Goal: Information Seeking & Learning: Learn about a topic

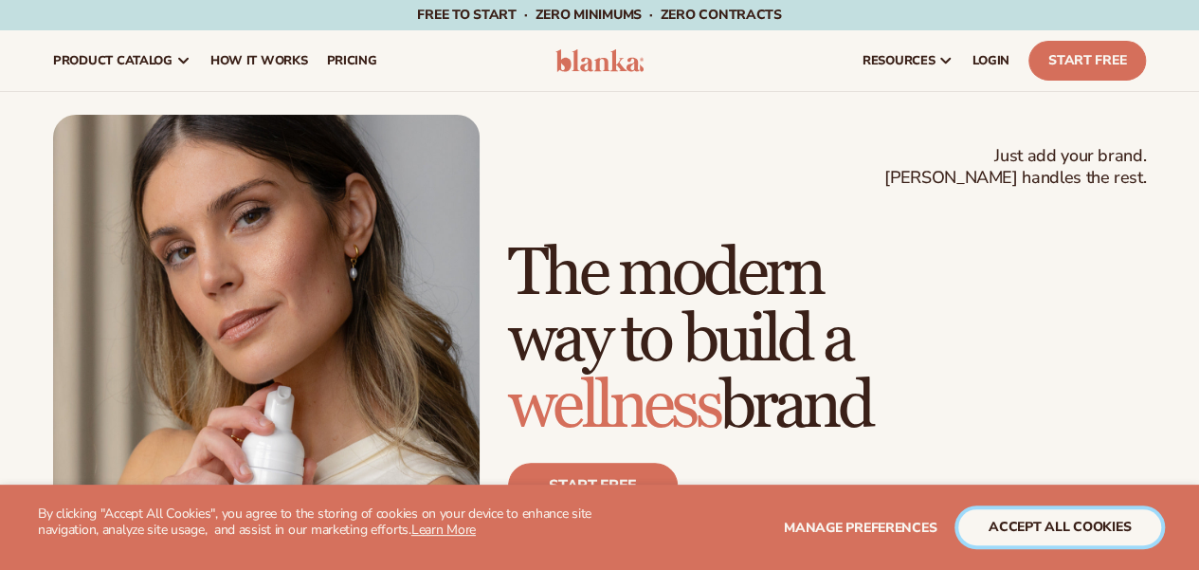
drag, startPoint x: 1009, startPoint y: 517, endPoint x: 834, endPoint y: 274, distance: 298.9
click at [1009, 516] on button "accept all cookies" at bounding box center [1059, 527] width 203 height 36
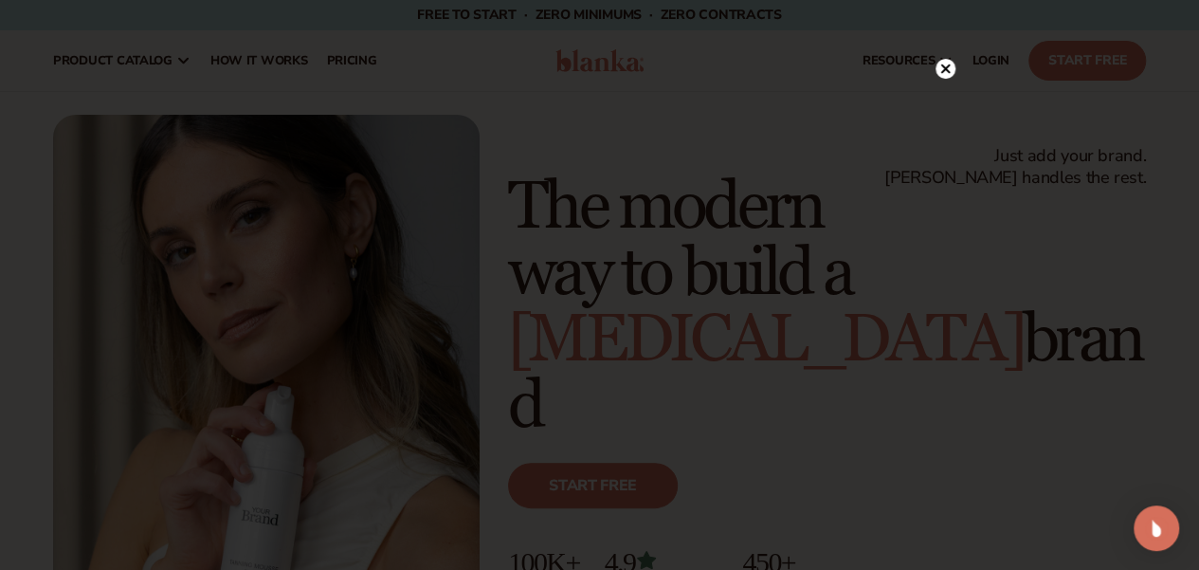
click at [942, 72] on icon at bounding box center [944, 68] width 9 height 9
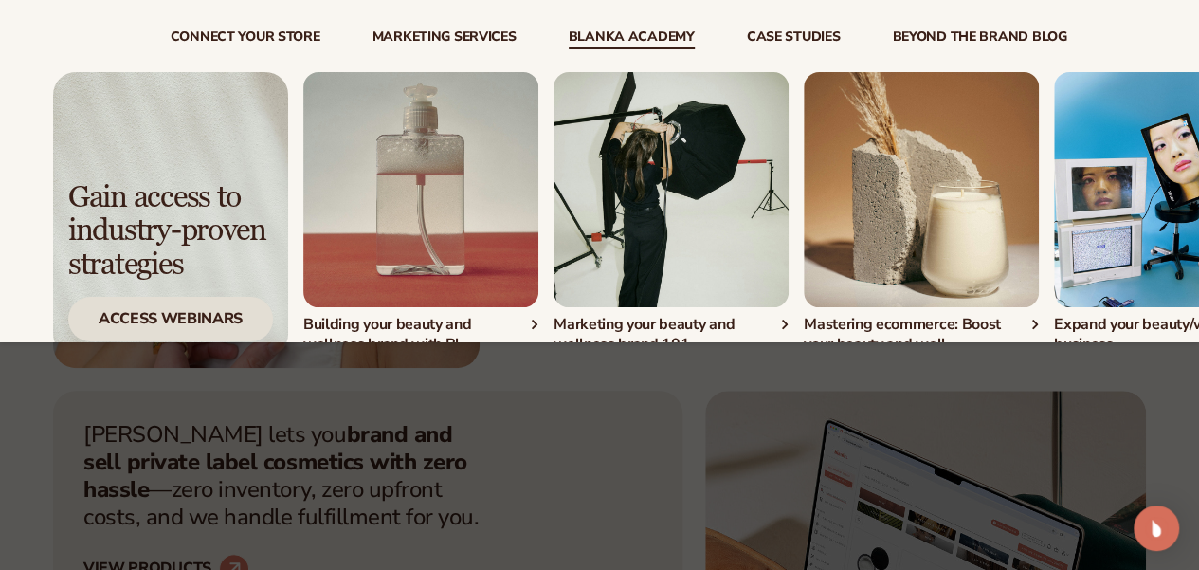
scroll to position [75, 0]
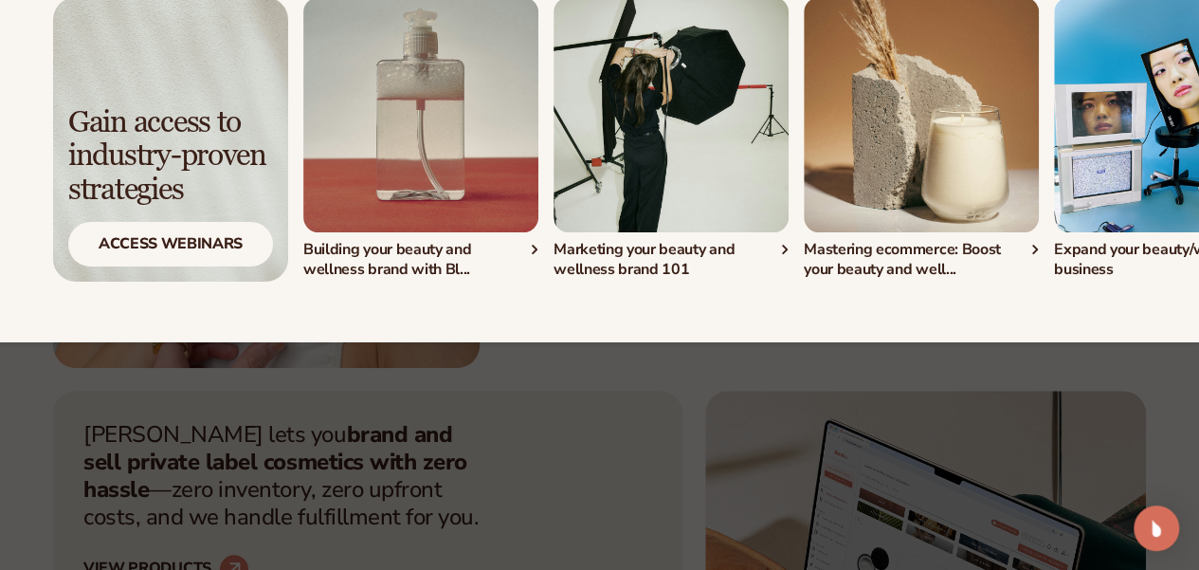
click at [904, 141] on img "3 / 4" at bounding box center [921, 114] width 235 height 235
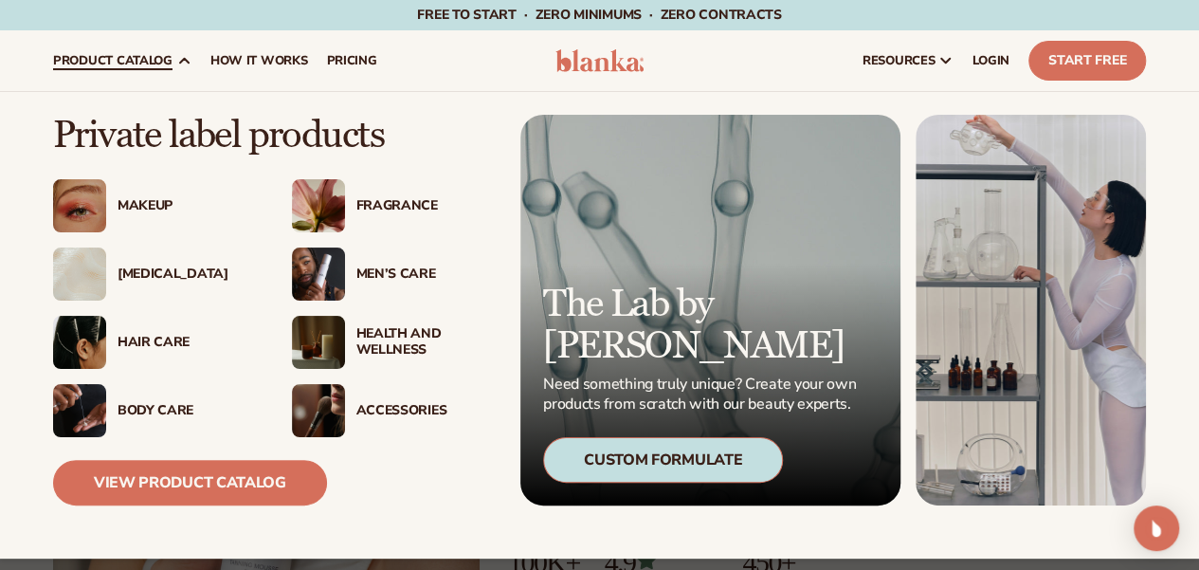
click at [408, 408] on div "Accessories" at bounding box center [424, 411] width 137 height 16
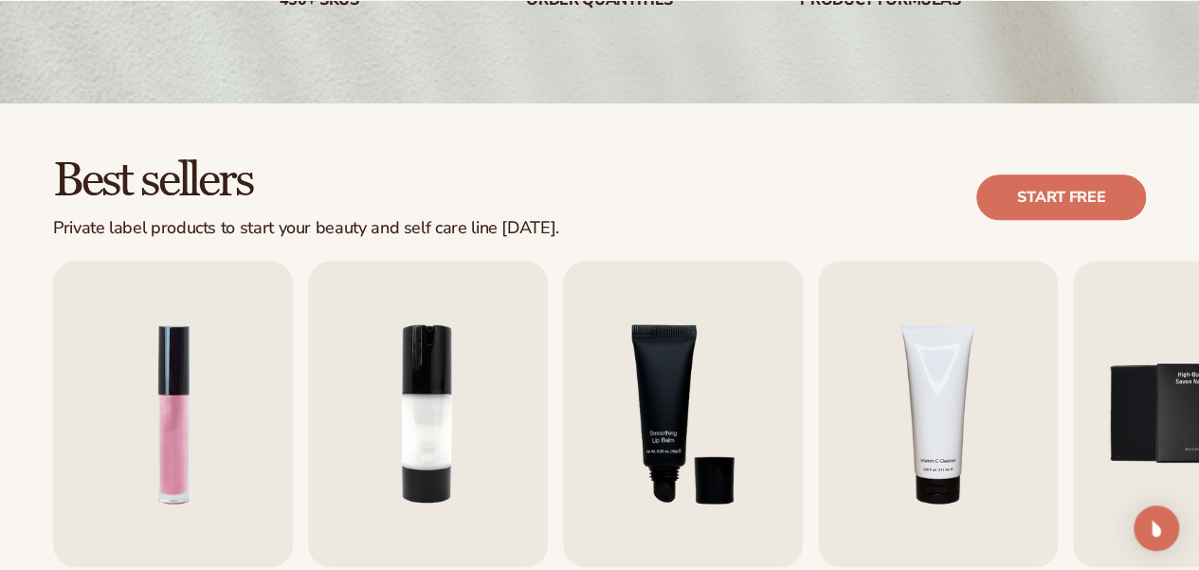
scroll to position [474, 0]
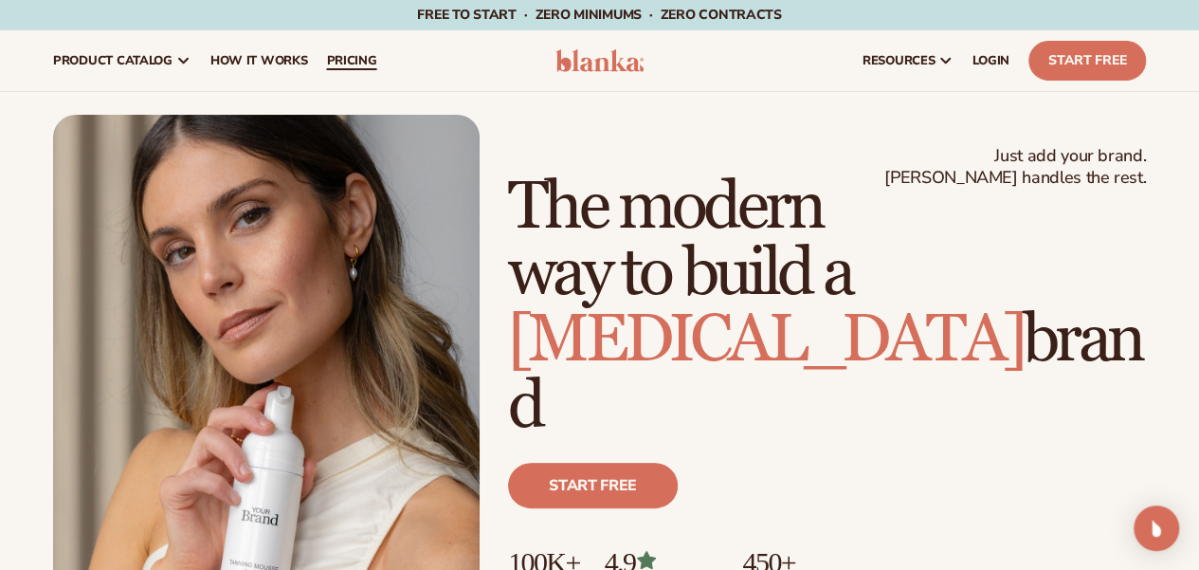
click at [366, 67] on span "pricing" at bounding box center [351, 60] width 50 height 15
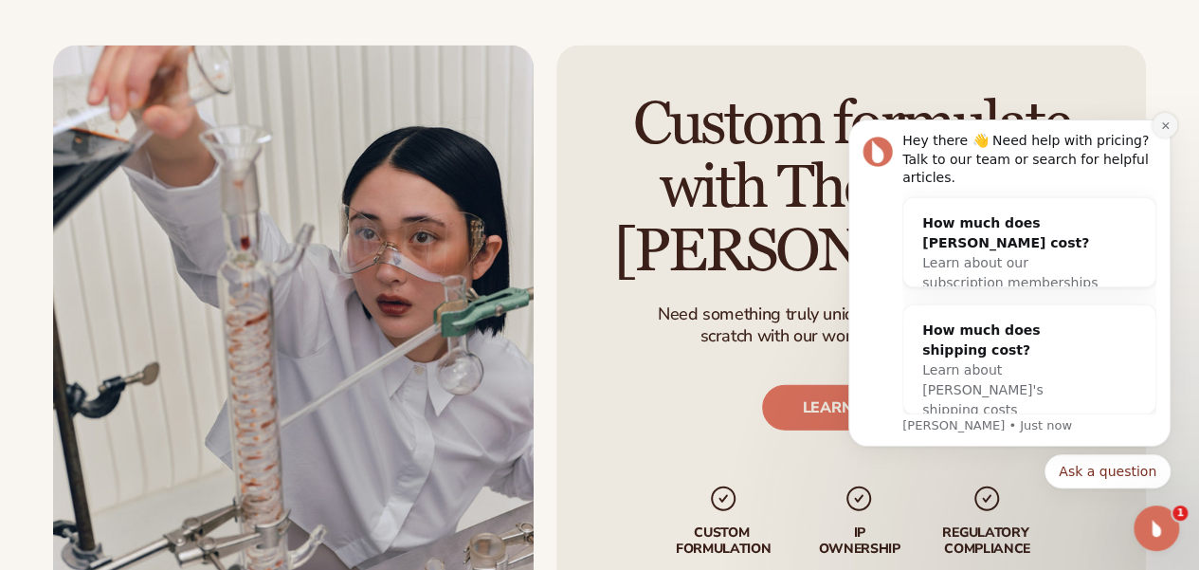
click at [1166, 128] on icon "Dismiss notification" at bounding box center [1164, 124] width 7 height 7
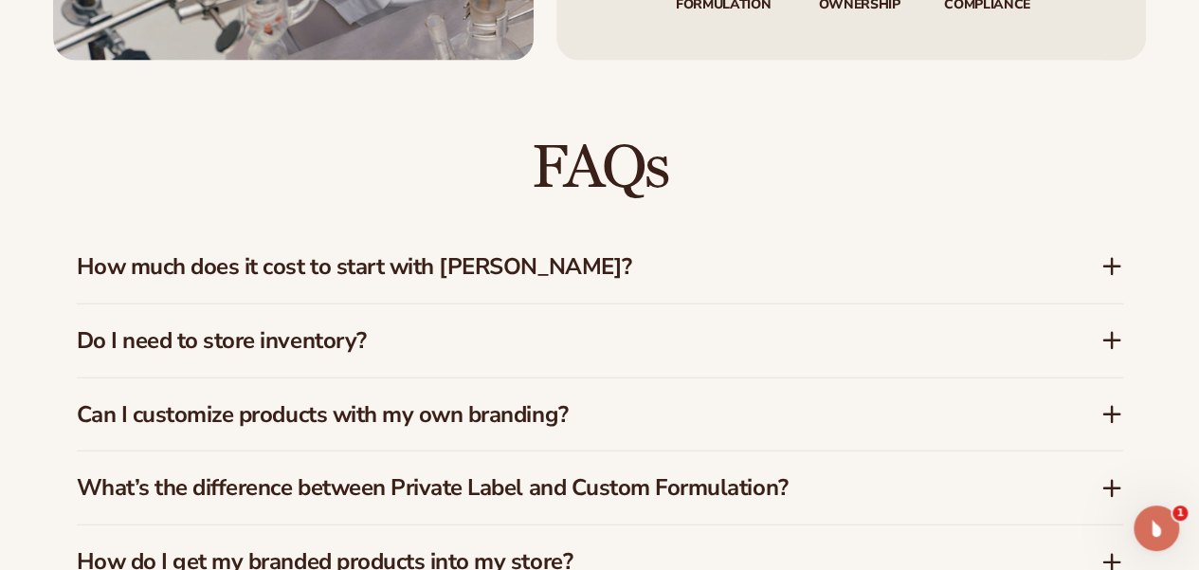
scroll to position [2654, 0]
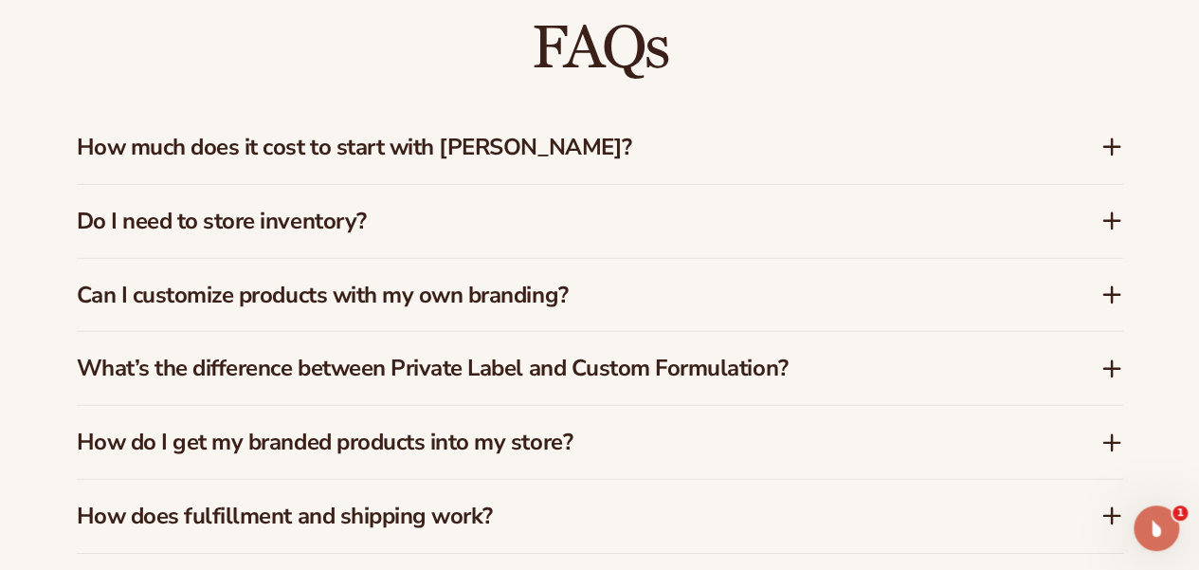
click at [1112, 217] on icon at bounding box center [1112, 220] width 0 height 15
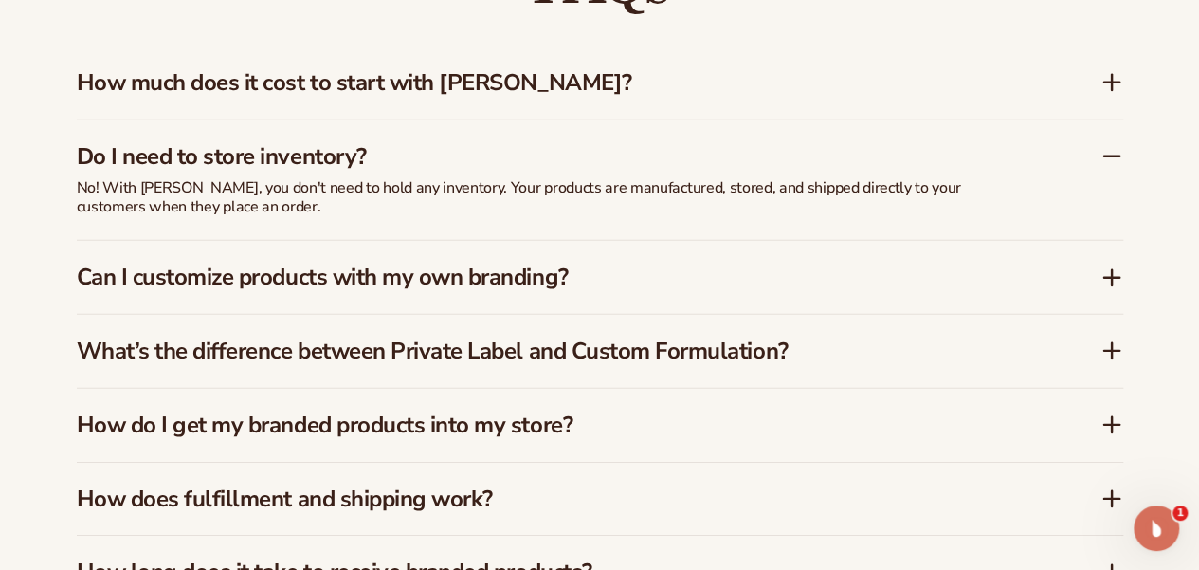
scroll to position [2749, 0]
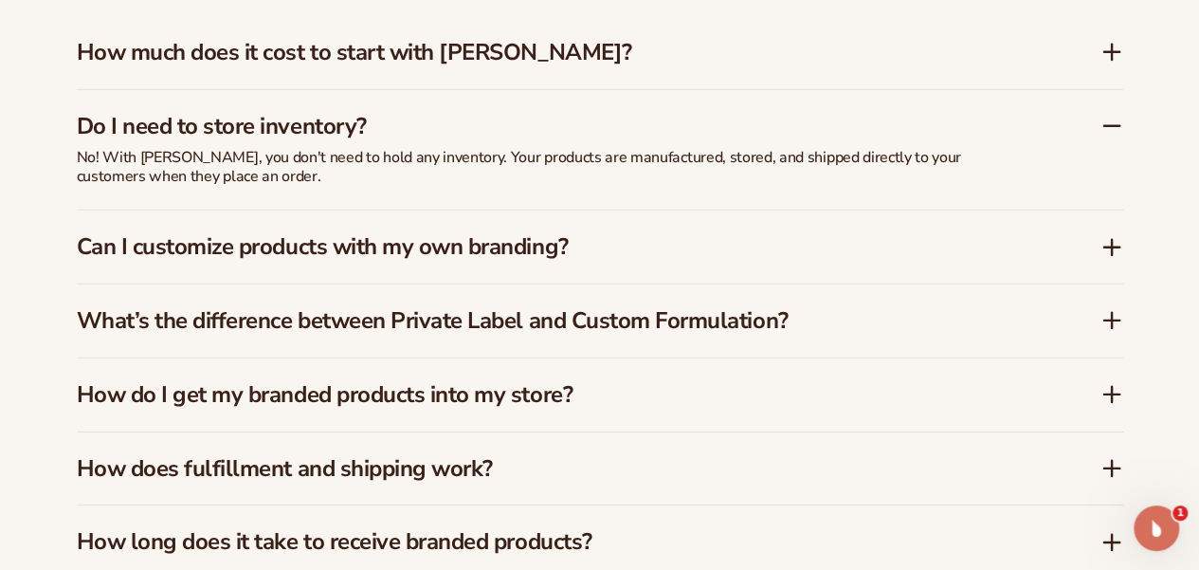
click at [410, 253] on h3 "Can I customize products with my own branding?" at bounding box center [560, 246] width 967 height 27
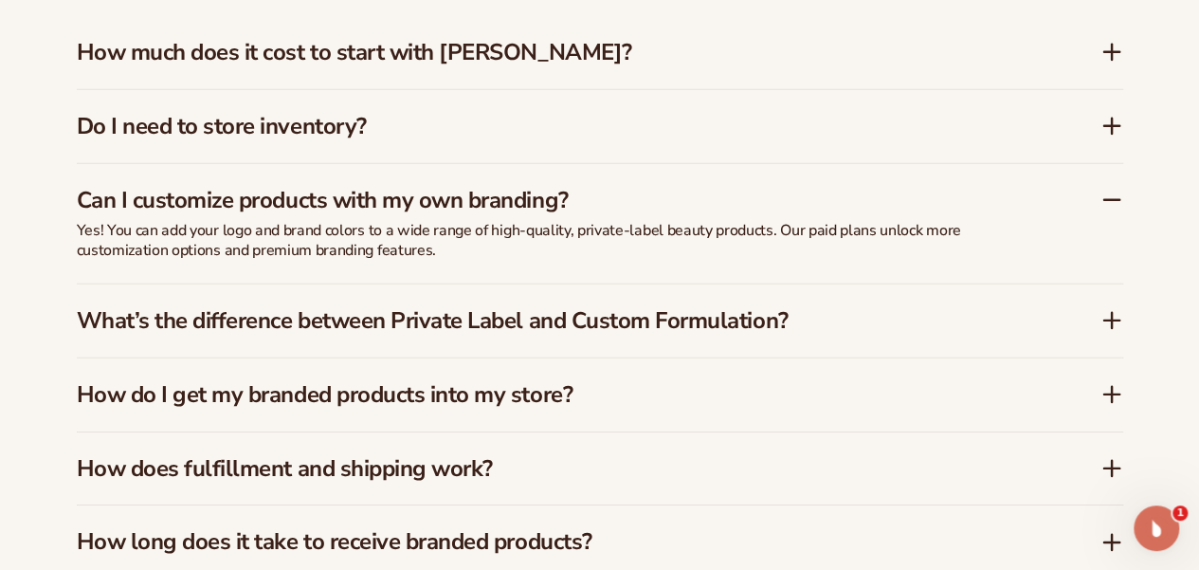
click at [396, 325] on h3 "What’s the difference between Private Label and Custom Formulation?" at bounding box center [560, 320] width 967 height 27
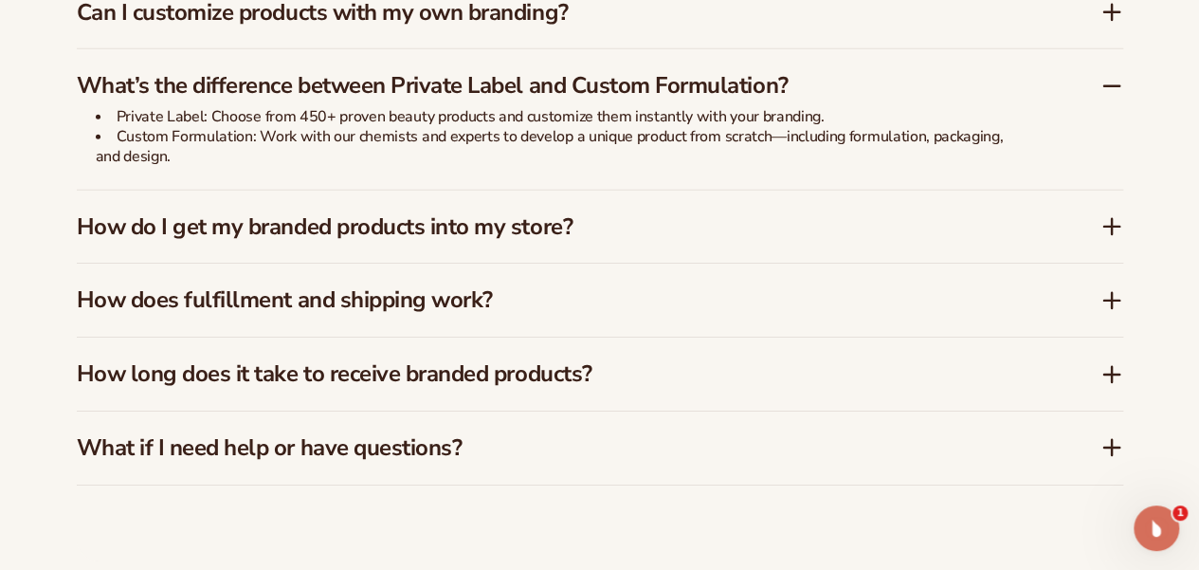
scroll to position [2939, 0]
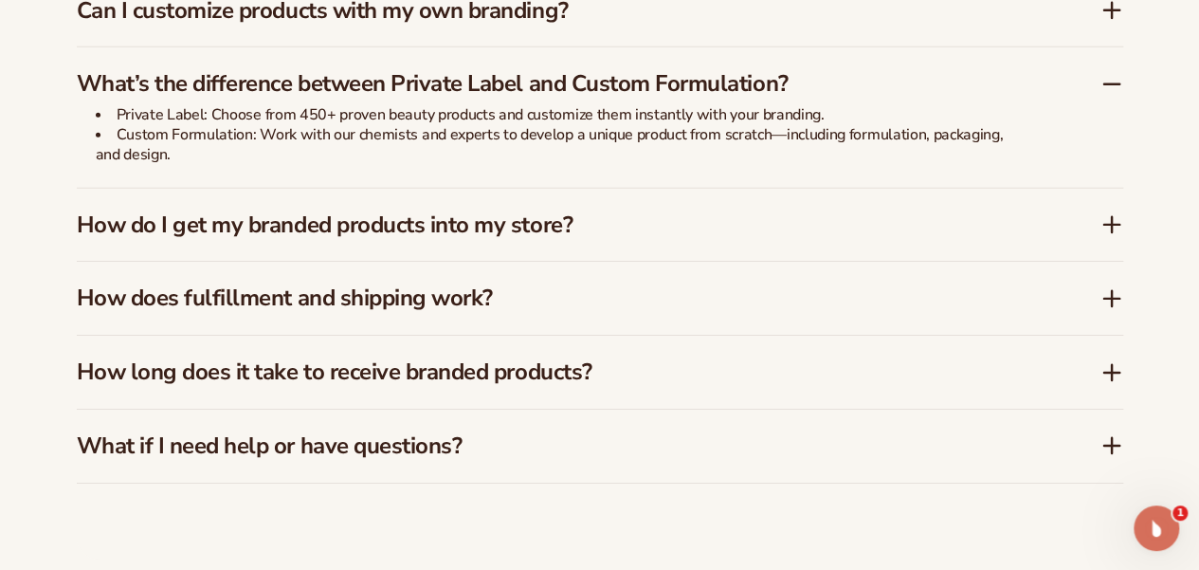
click at [435, 230] on h3 "How do I get my branded products into my store?" at bounding box center [560, 224] width 967 height 27
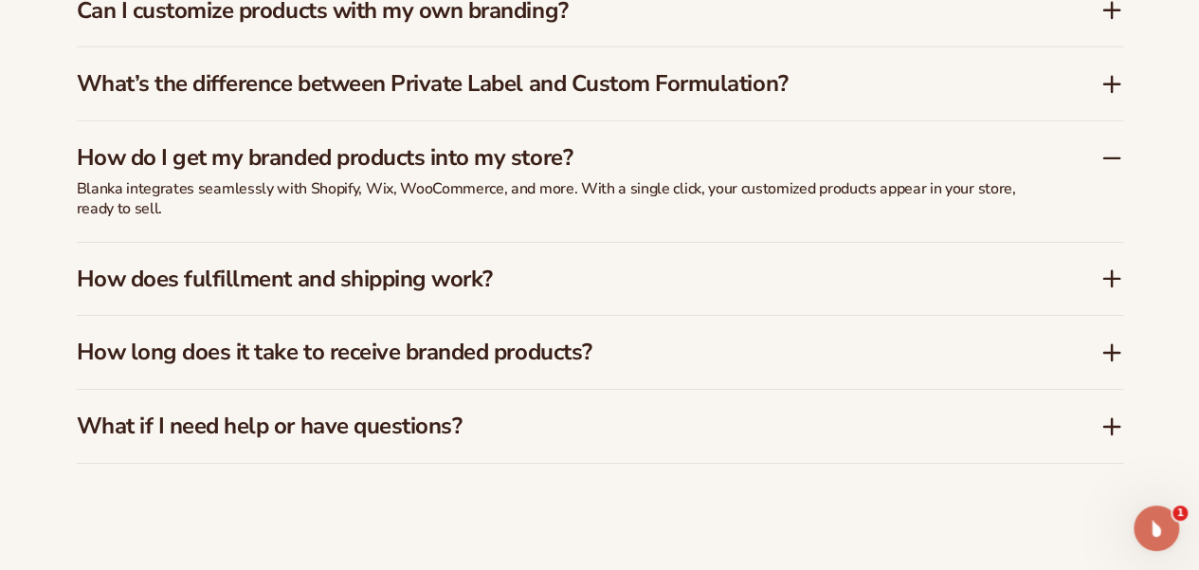
click at [318, 278] on h3 "How does fulfillment and shipping work?" at bounding box center [560, 278] width 967 height 27
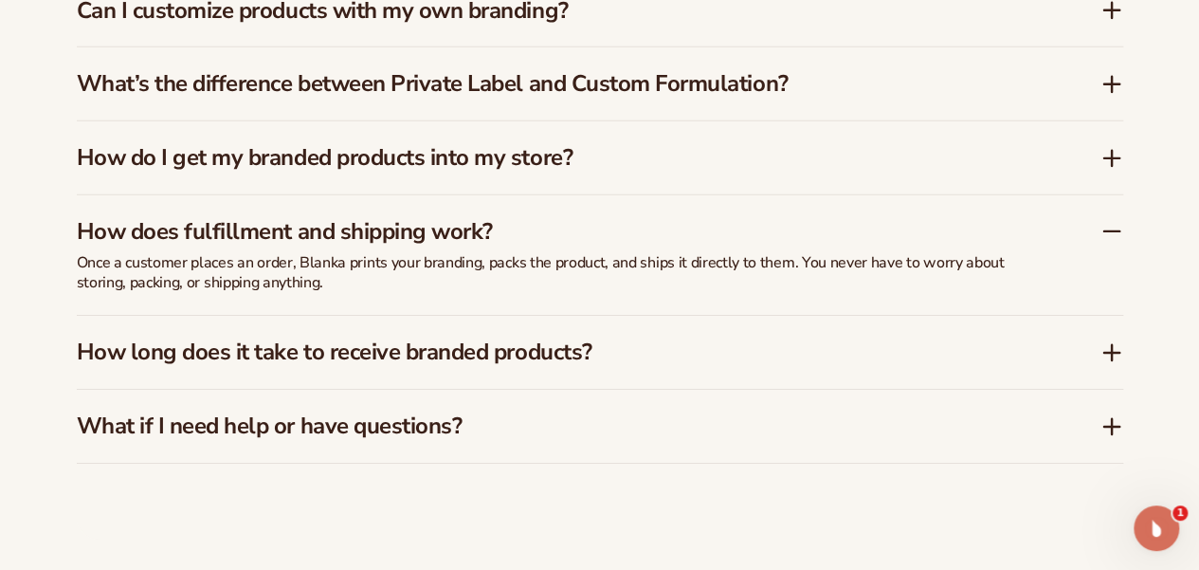
scroll to position [3034, 0]
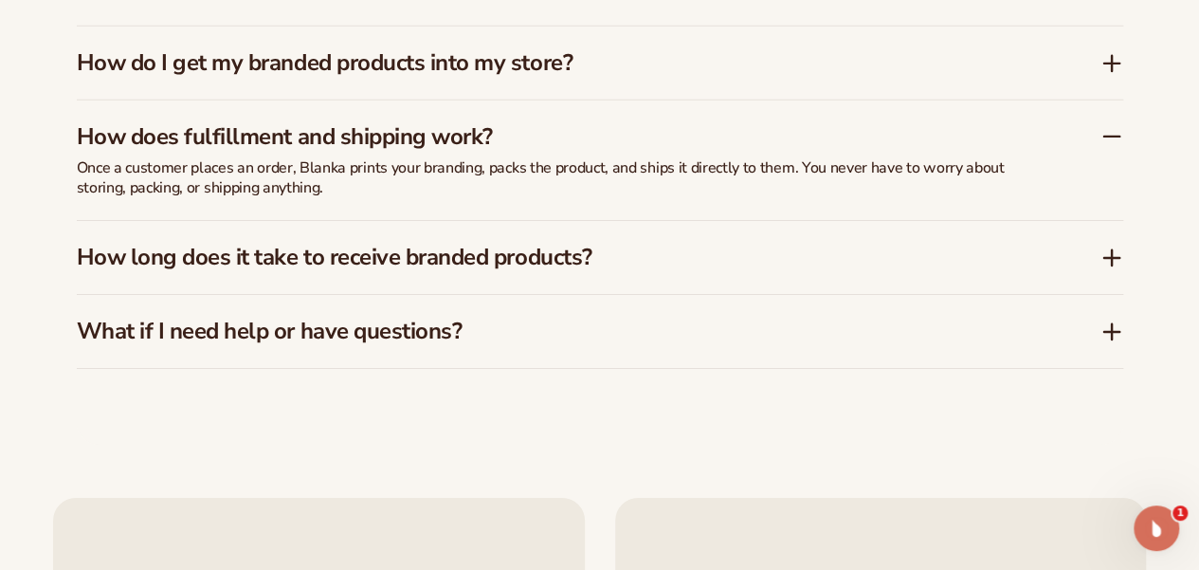
click at [398, 263] on h3 "How long does it take to receive branded products?" at bounding box center [560, 257] width 967 height 27
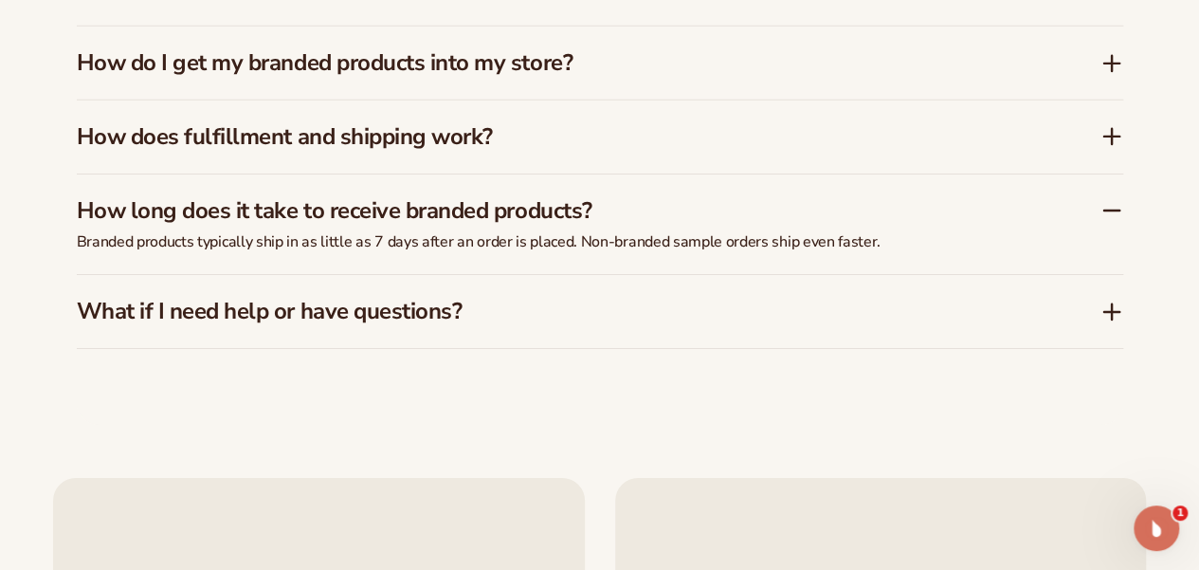
click at [399, 314] on h3 "What if I need help or have questions?" at bounding box center [560, 311] width 967 height 27
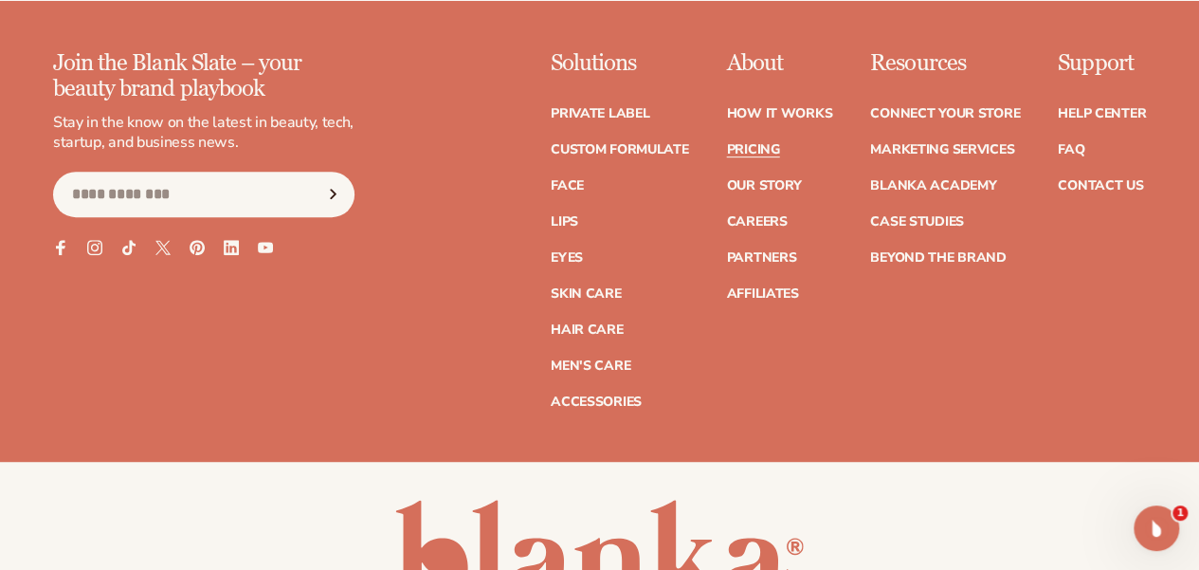
scroll to position [3982, 0]
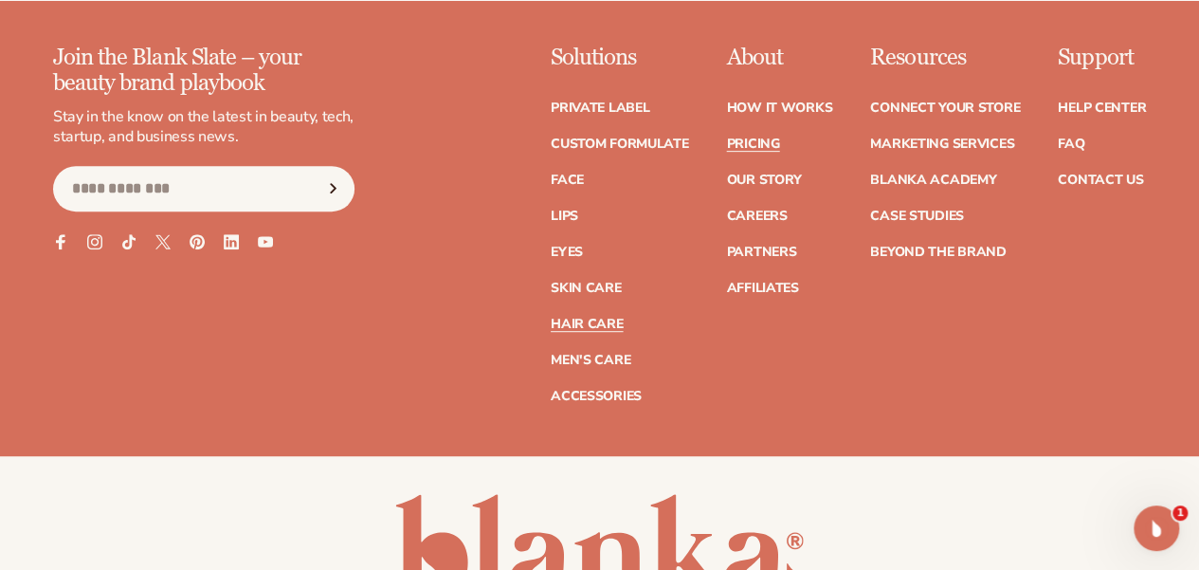
click at [551, 318] on link "Hair Care" at bounding box center [587, 324] width 72 height 13
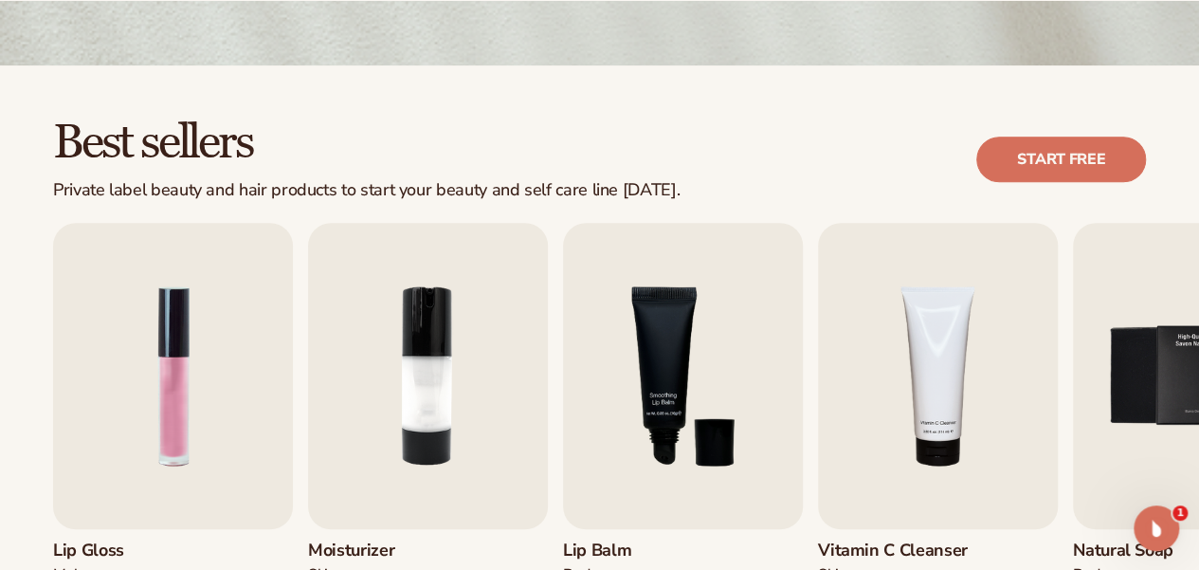
scroll to position [474, 0]
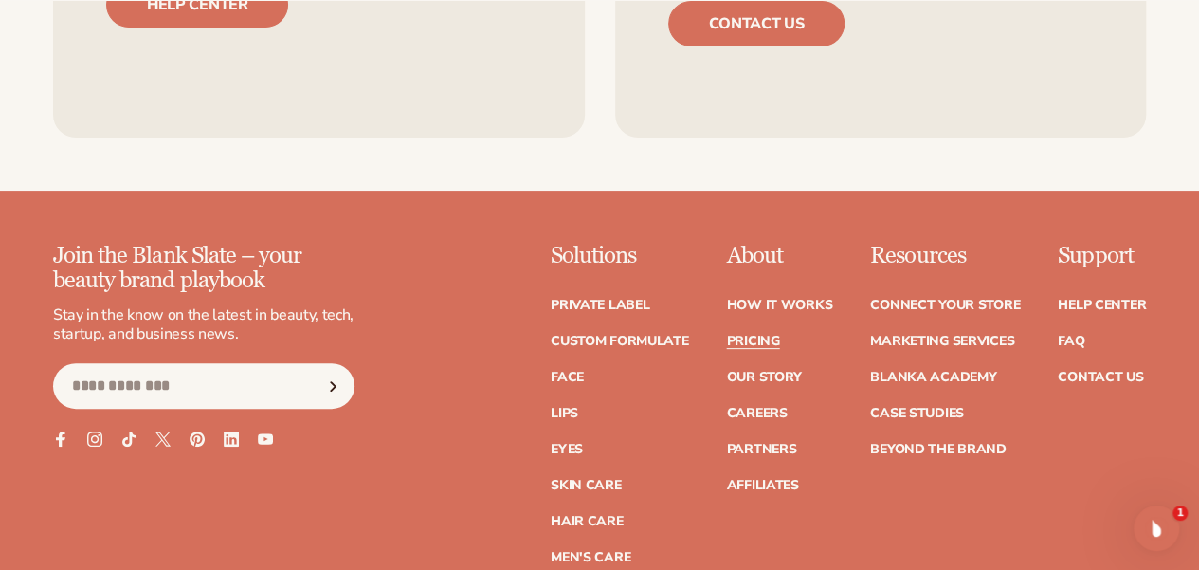
scroll to position [3816, 0]
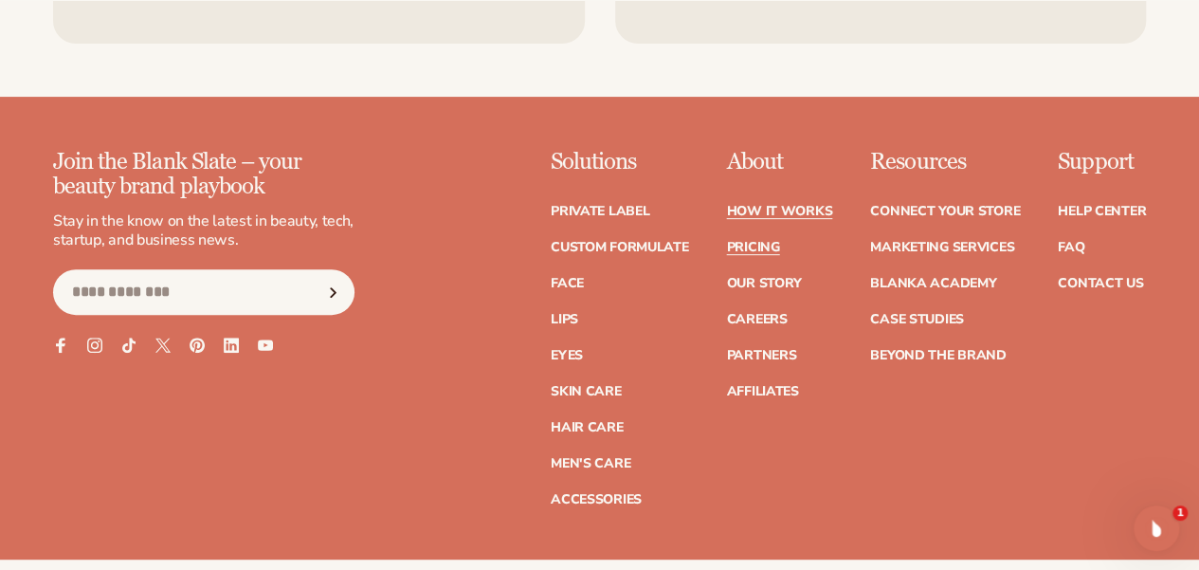
click at [726, 208] on link "How It Works" at bounding box center [779, 211] width 106 height 13
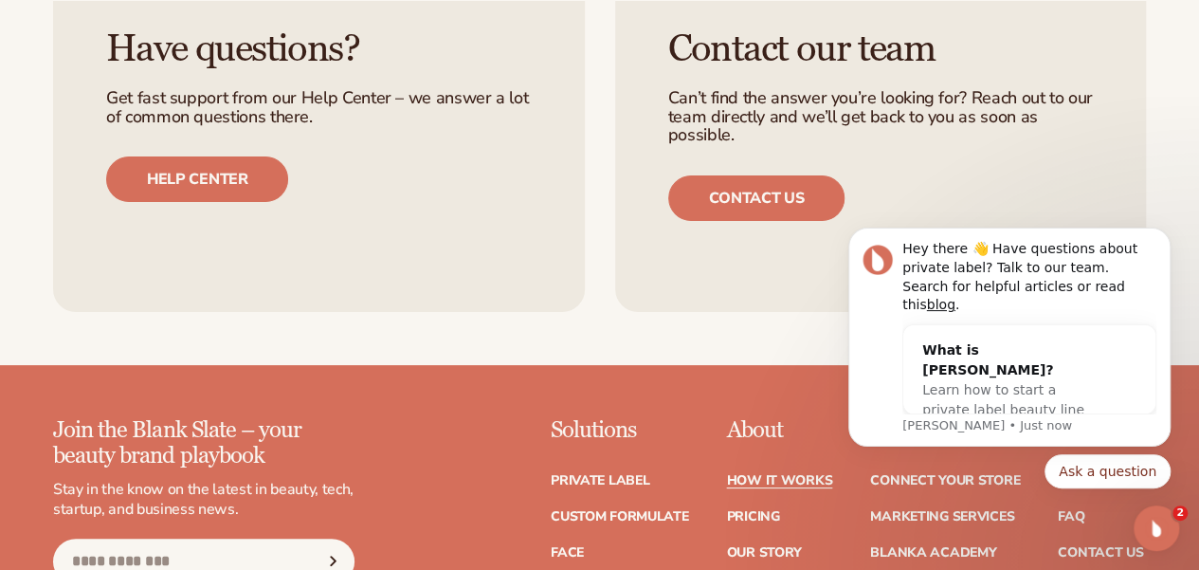
scroll to position [3792, 0]
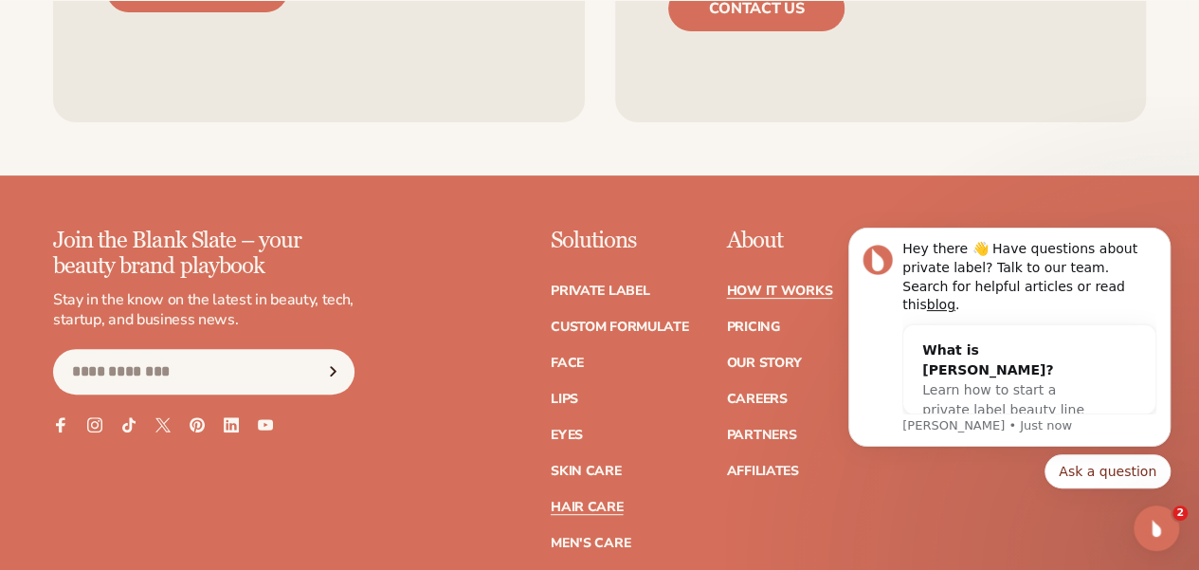
click at [551, 501] on link "Hair Care" at bounding box center [587, 507] width 72 height 13
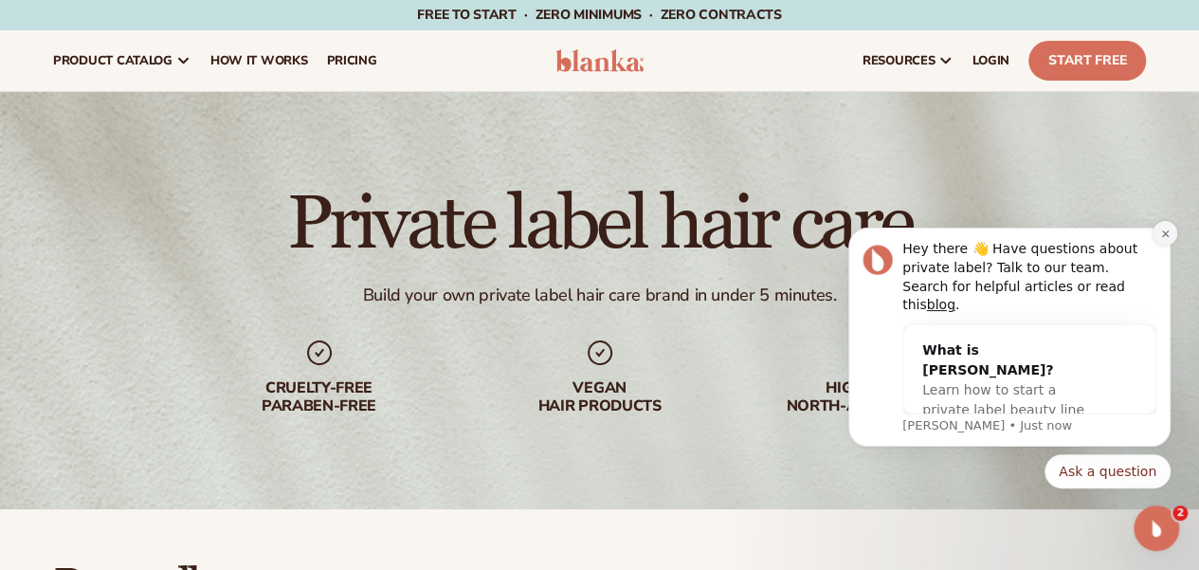
click at [1166, 246] on button "Dismiss notification" at bounding box center [1165, 233] width 25 height 25
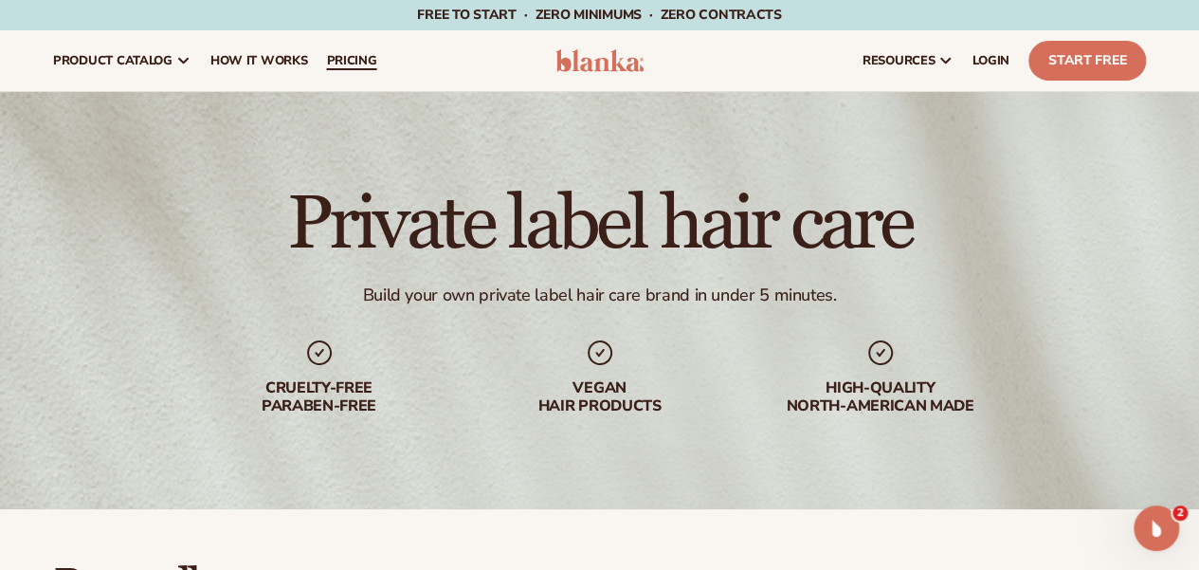
click at [334, 56] on span "pricing" at bounding box center [351, 60] width 50 height 15
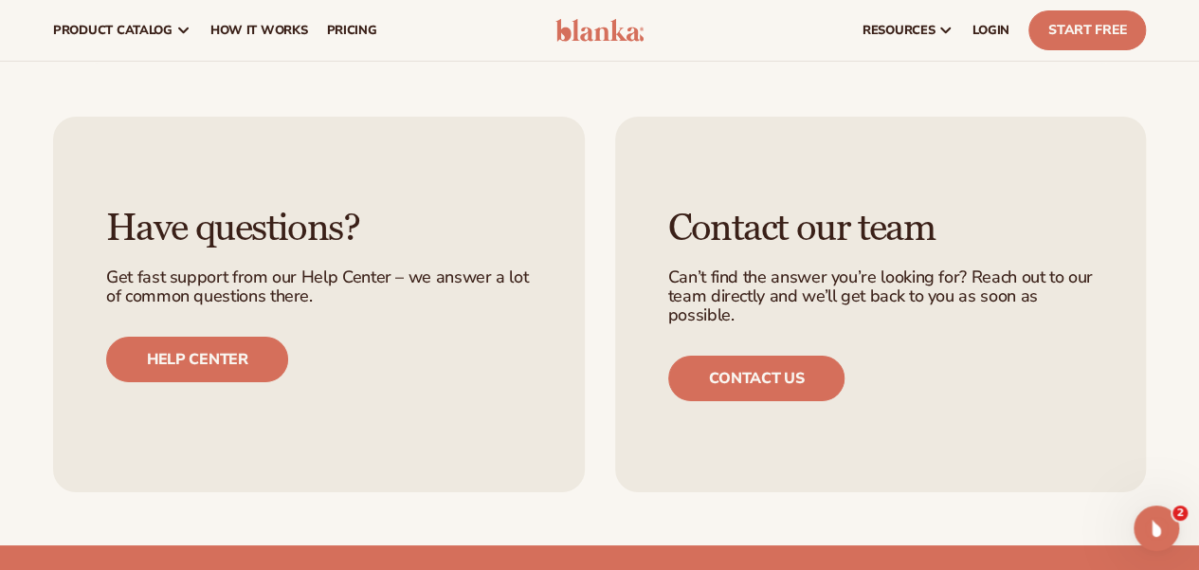
scroll to position [3365, 0]
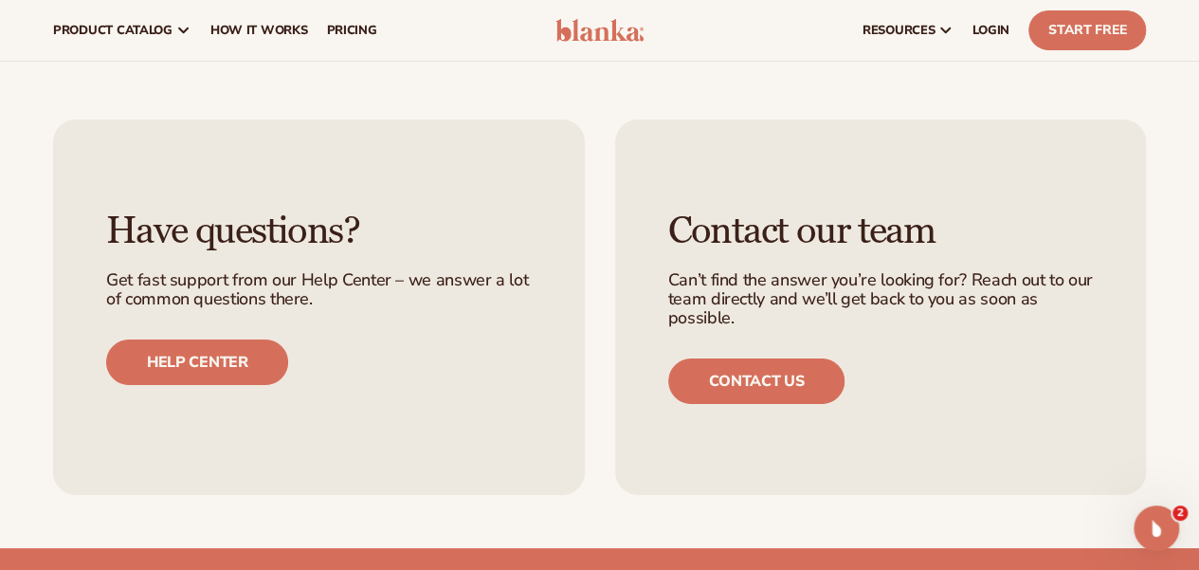
click at [597, 27] on img at bounding box center [600, 30] width 89 height 23
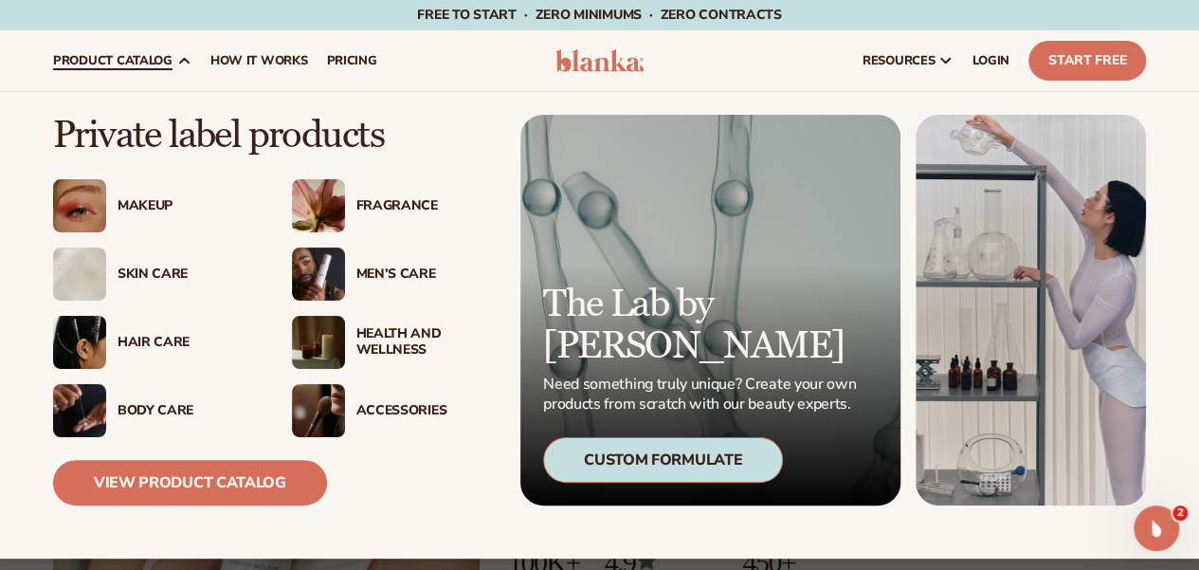
click at [324, 219] on img at bounding box center [318, 205] width 53 height 53
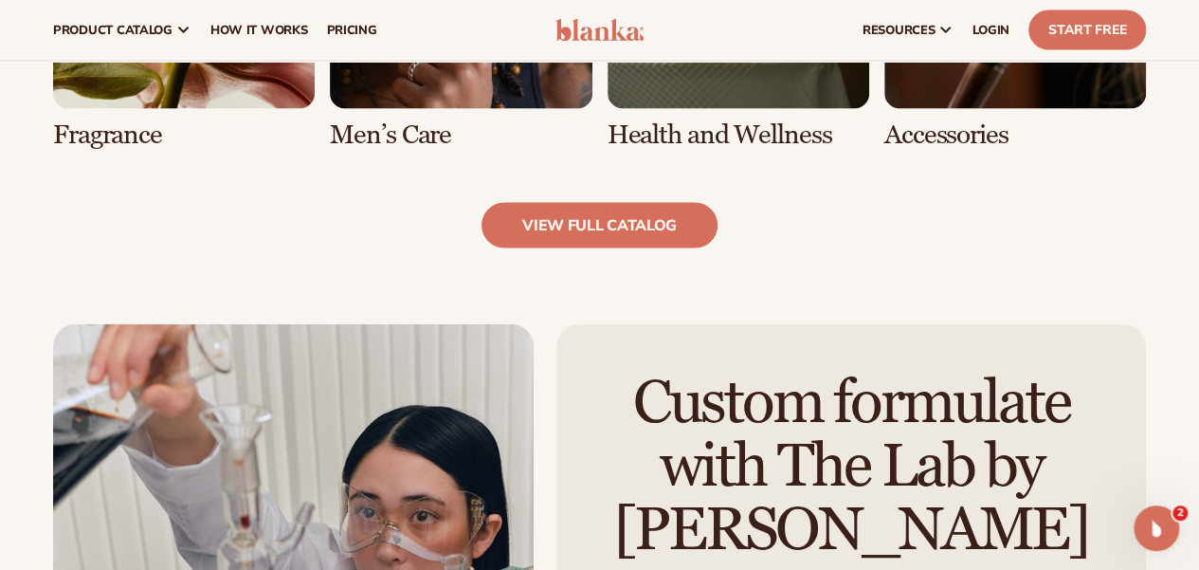
scroll to position [1641, 0]
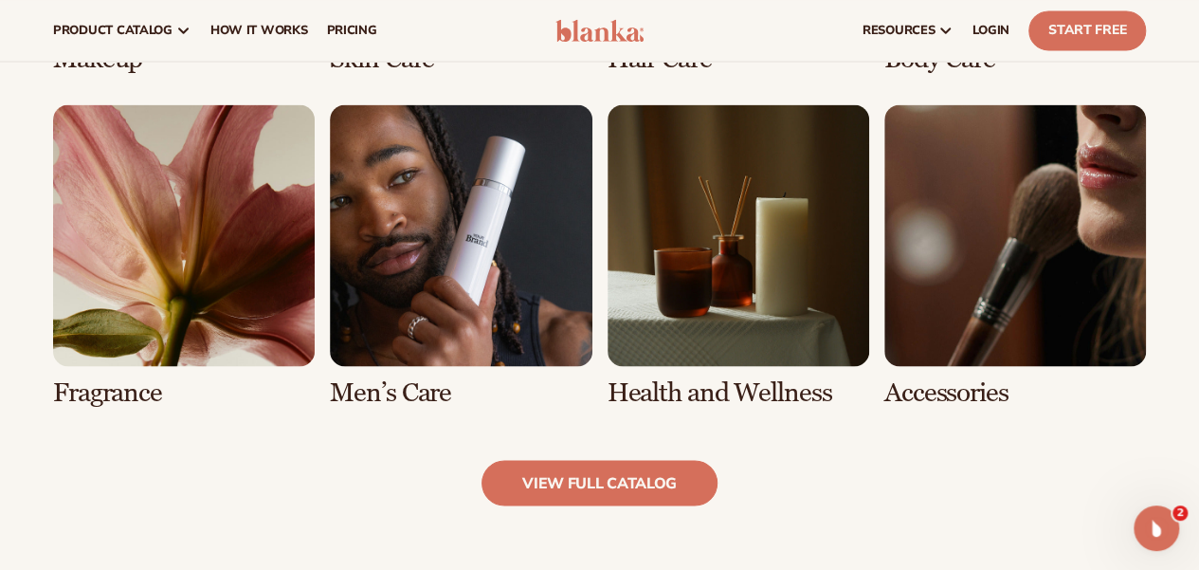
click at [1007, 223] on link "8 / 8" at bounding box center [1016, 255] width 262 height 302
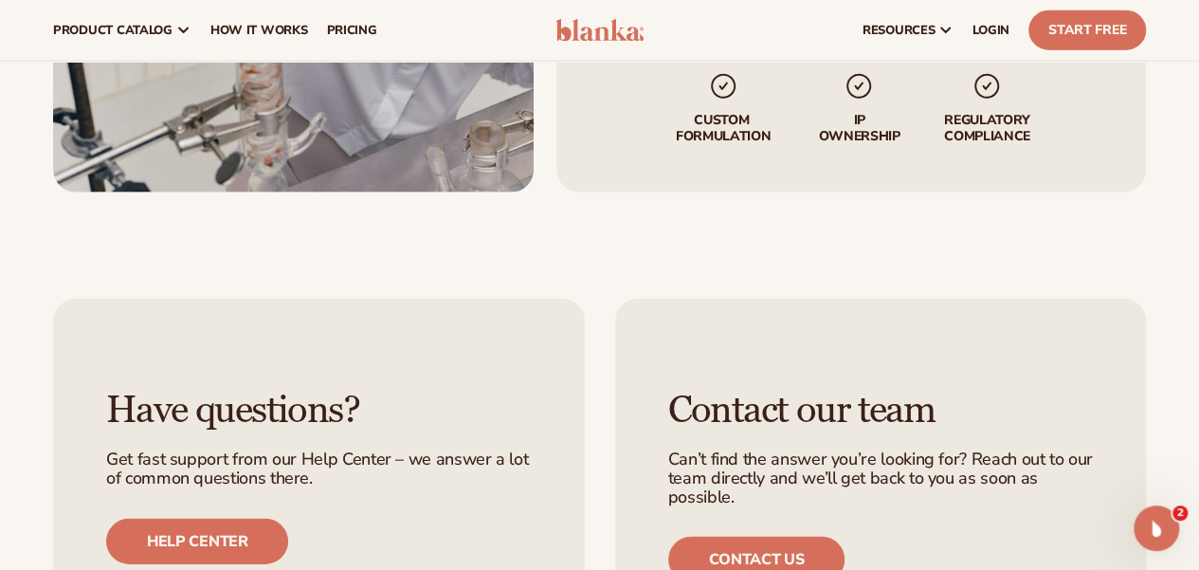
scroll to position [2581, 0]
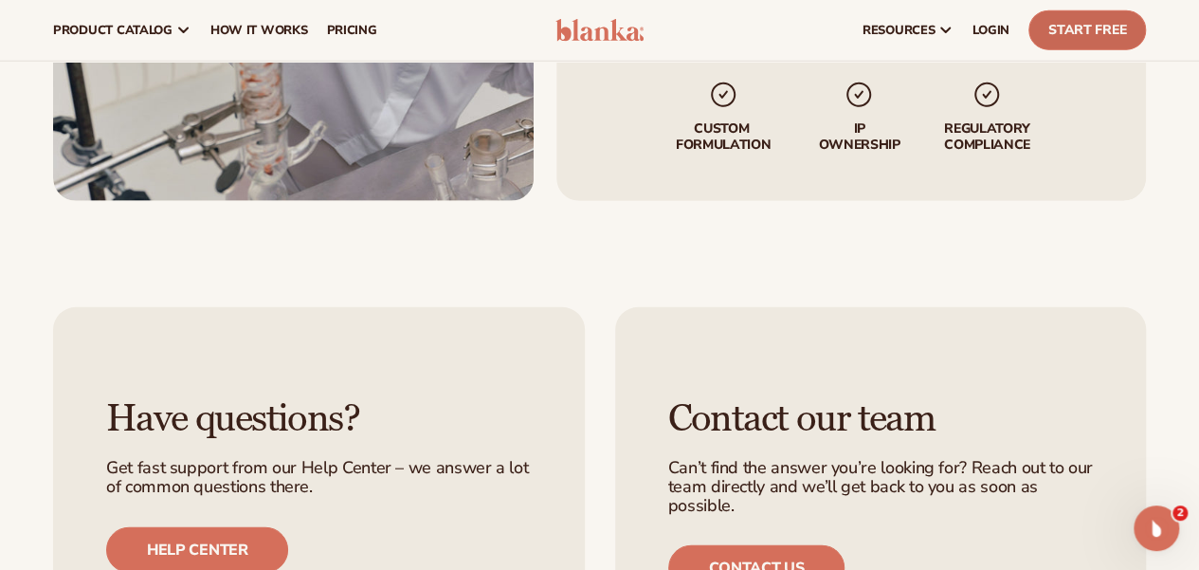
click at [1104, 36] on link "Start Free" at bounding box center [1088, 30] width 118 height 40
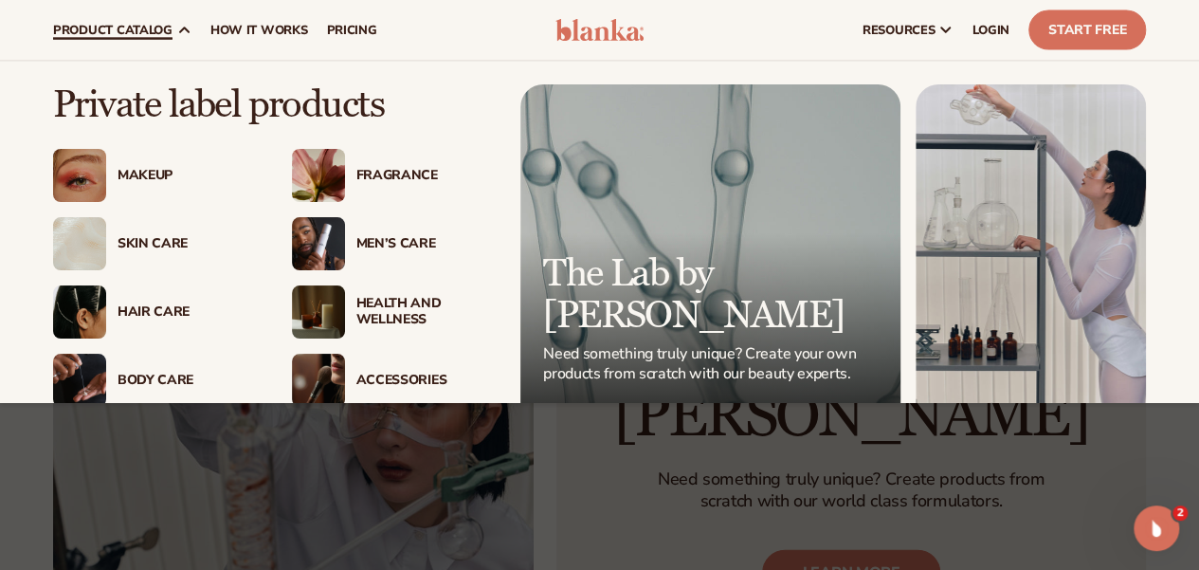
scroll to position [95, 0]
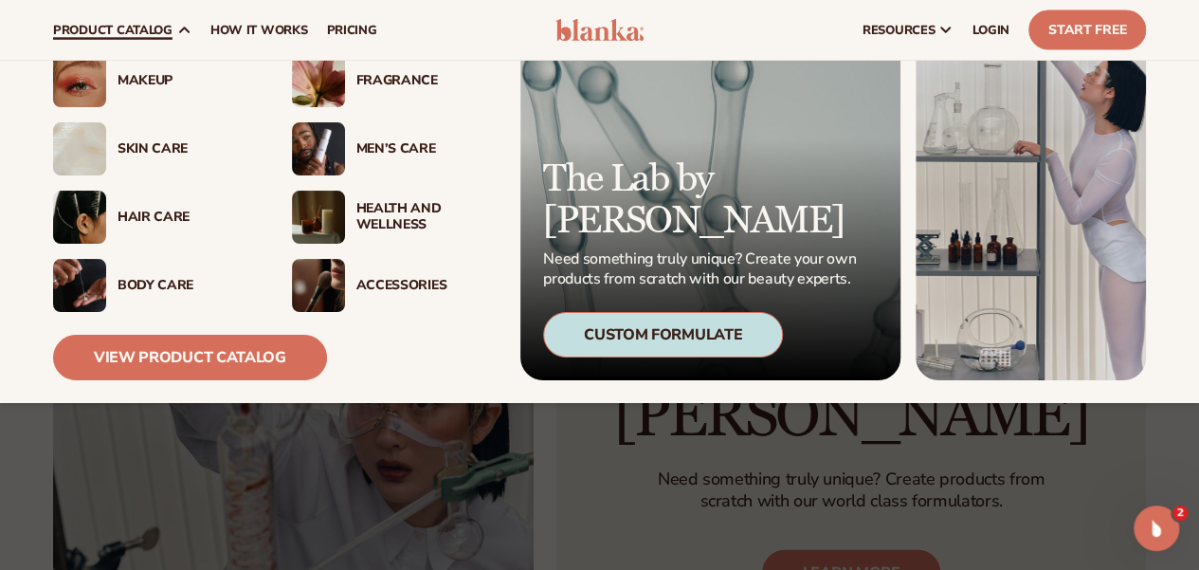
click at [331, 80] on img at bounding box center [318, 80] width 53 height 53
